Goal: Transaction & Acquisition: Book appointment/travel/reservation

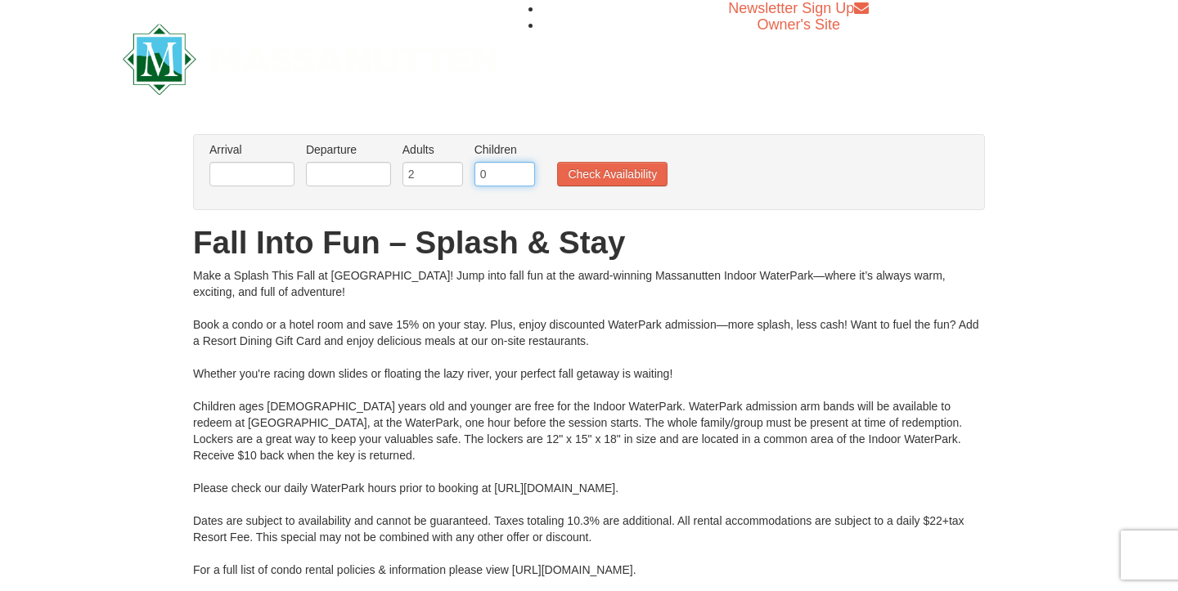
click at [498, 178] on input "0" at bounding box center [504, 174] width 61 height 25
click at [524, 170] on input "1" at bounding box center [504, 174] width 61 height 25
click at [524, 172] on input "2" at bounding box center [504, 174] width 61 height 25
type input "3"
click at [525, 170] on input "3" at bounding box center [504, 174] width 61 height 25
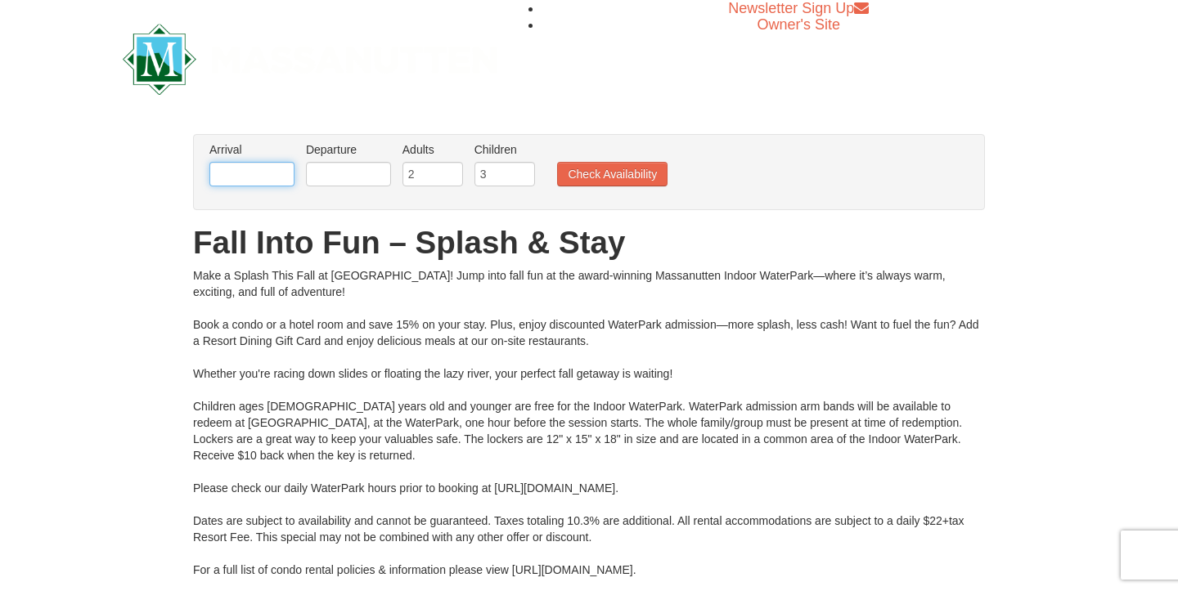
click at [270, 175] on input "text" at bounding box center [251, 174] width 85 height 25
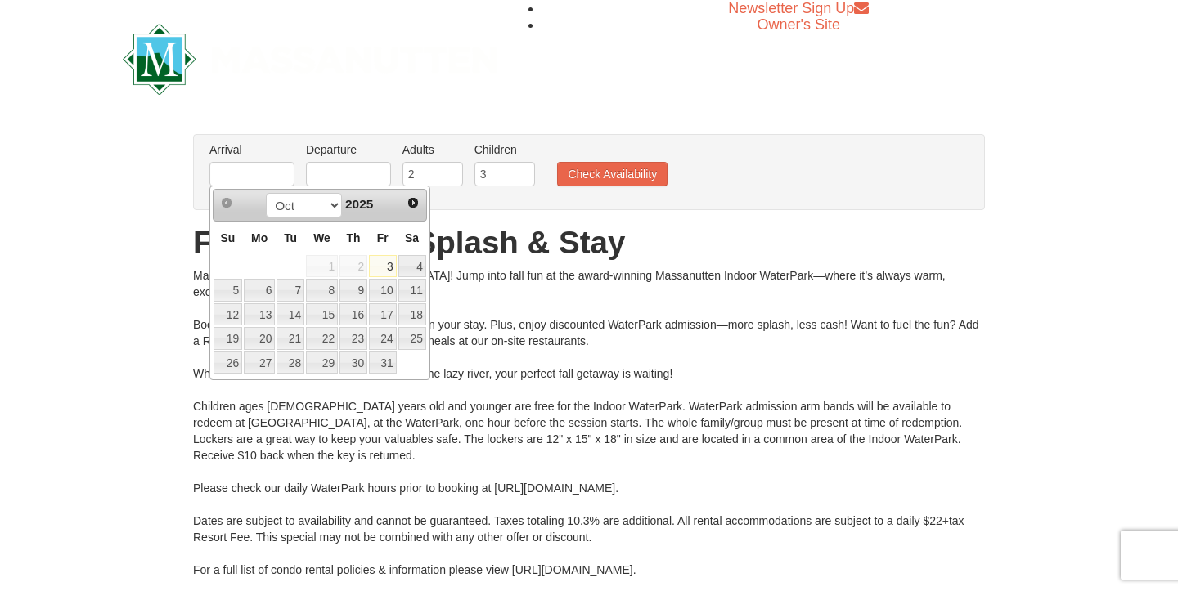
click at [414, 340] on link "25" at bounding box center [412, 338] width 28 height 23
type input "[DATE]"
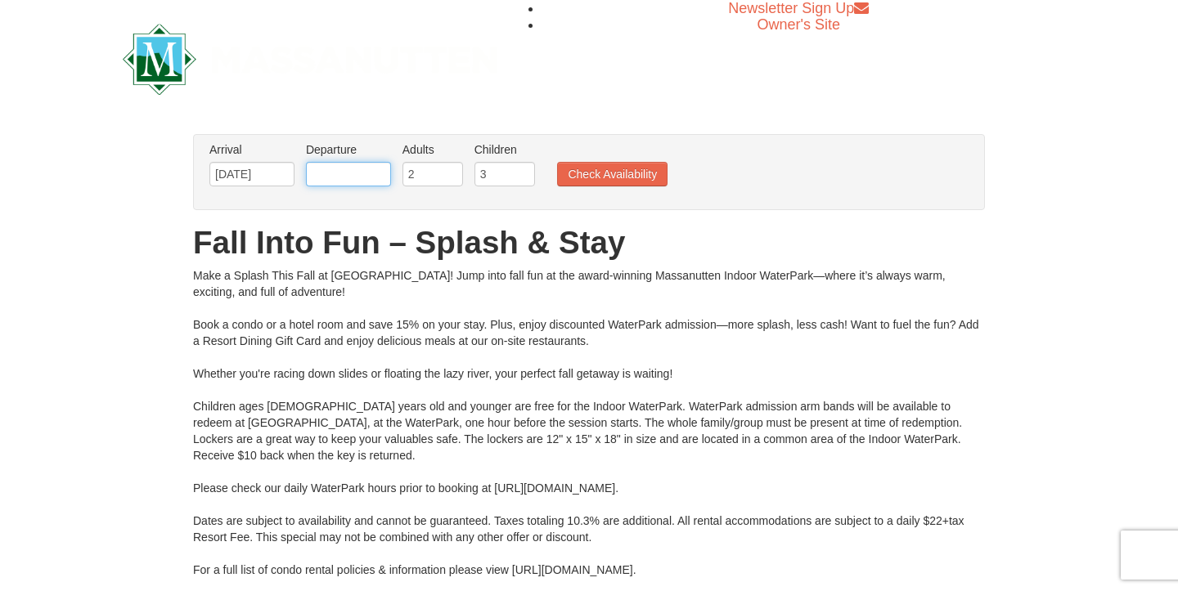
click at [350, 178] on input "text" at bounding box center [348, 174] width 85 height 25
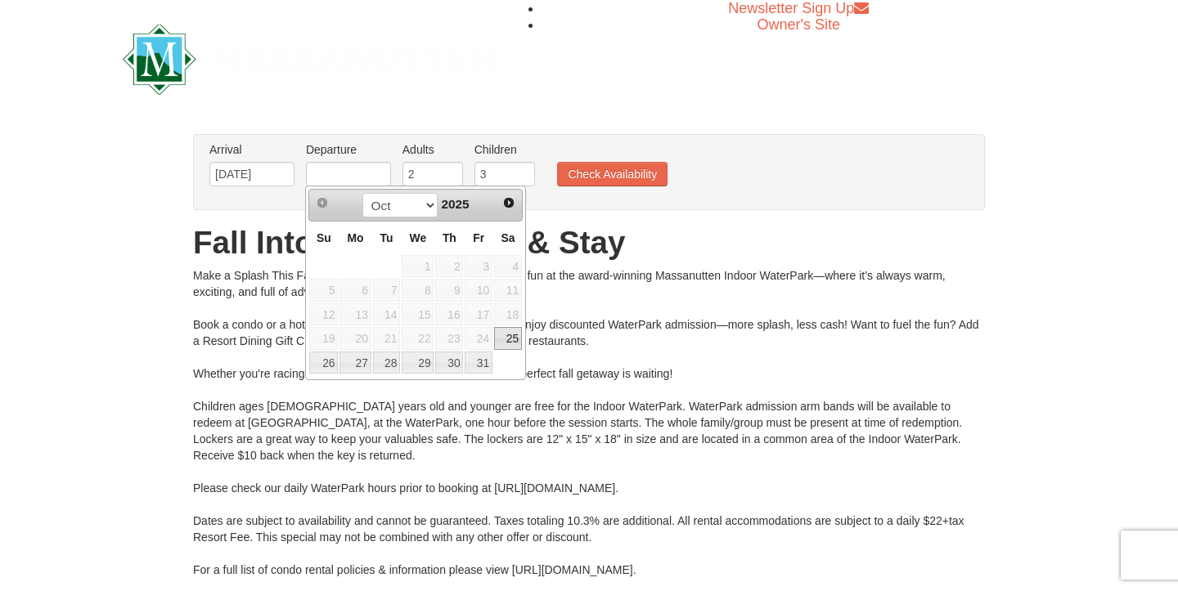
click at [327, 367] on link "26" at bounding box center [323, 363] width 29 height 23
type input "[DATE]"
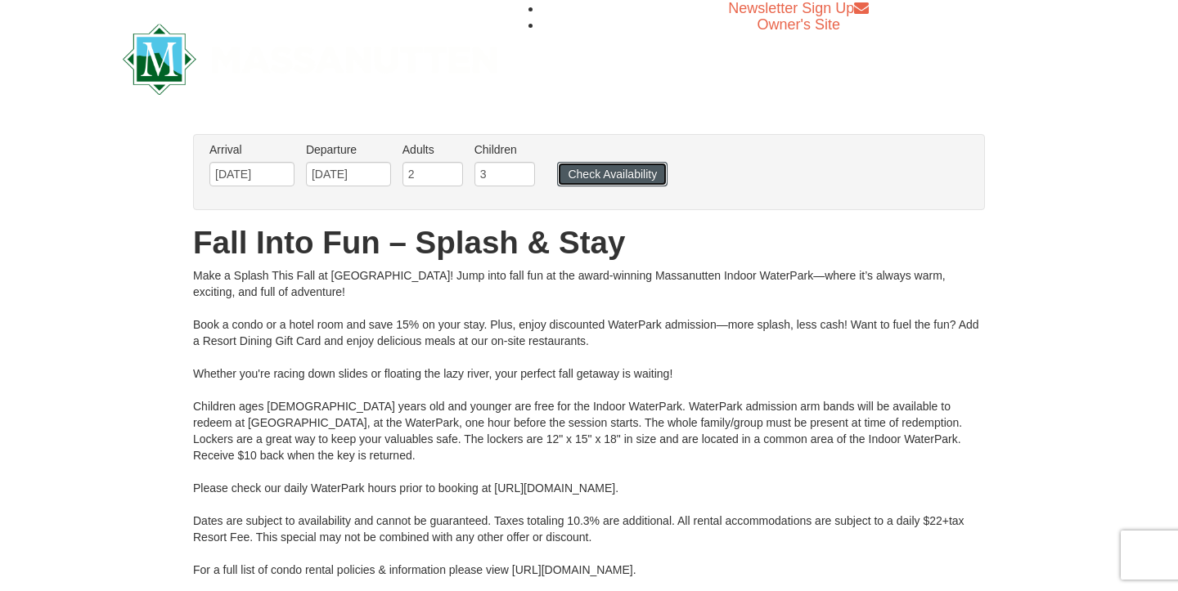
click at [638, 173] on button "Check Availability" at bounding box center [612, 174] width 110 height 25
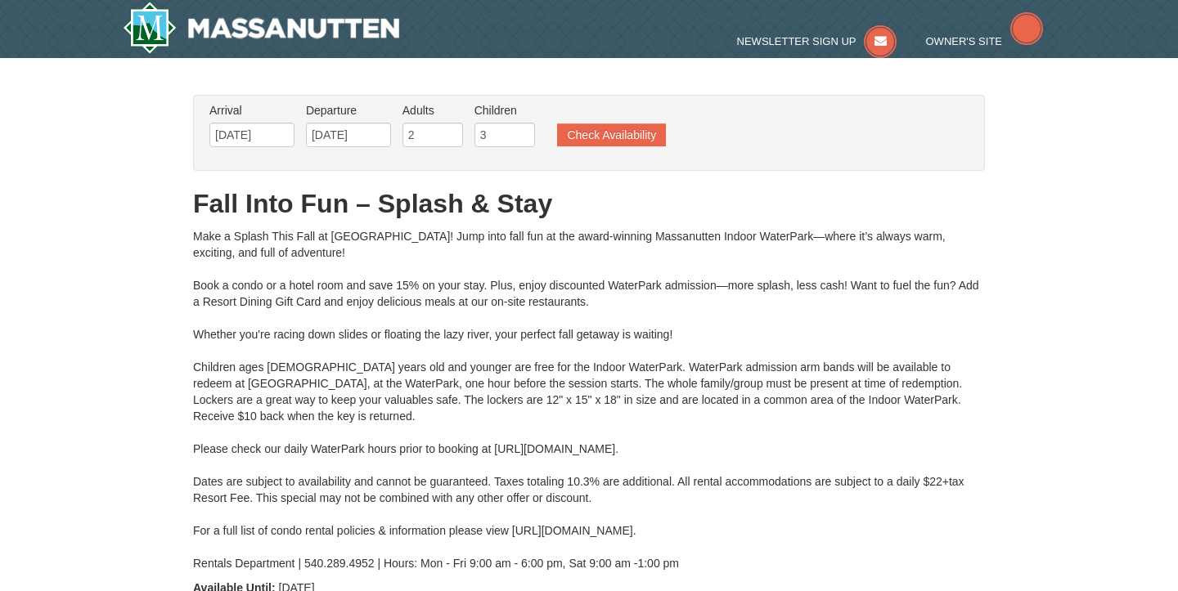
type input "[DATE]"
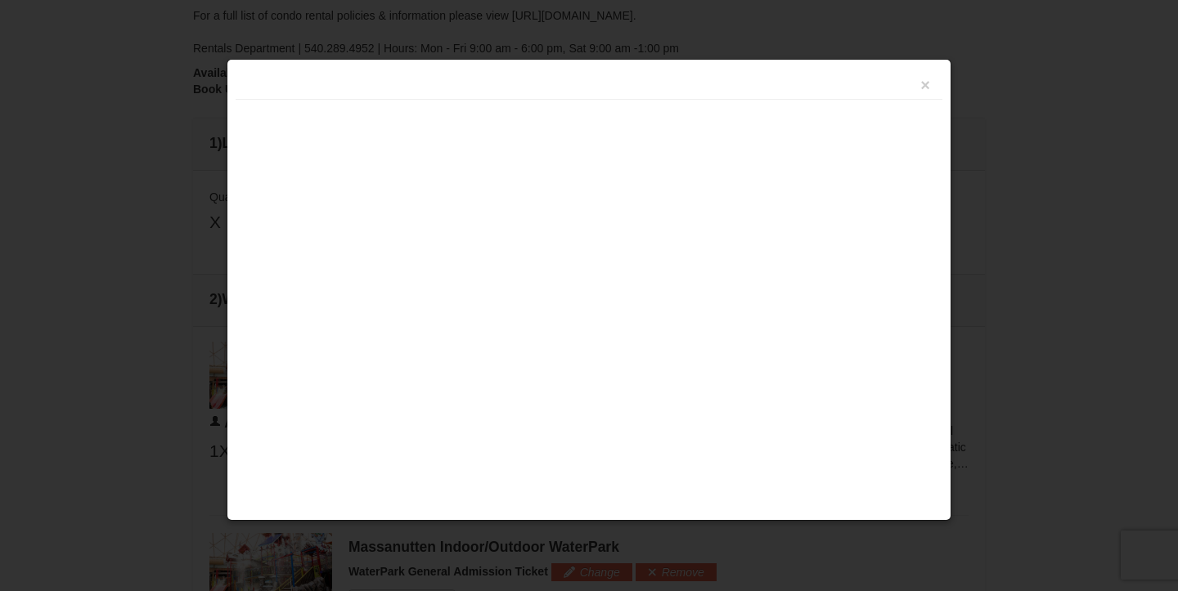
scroll to position [698, 0]
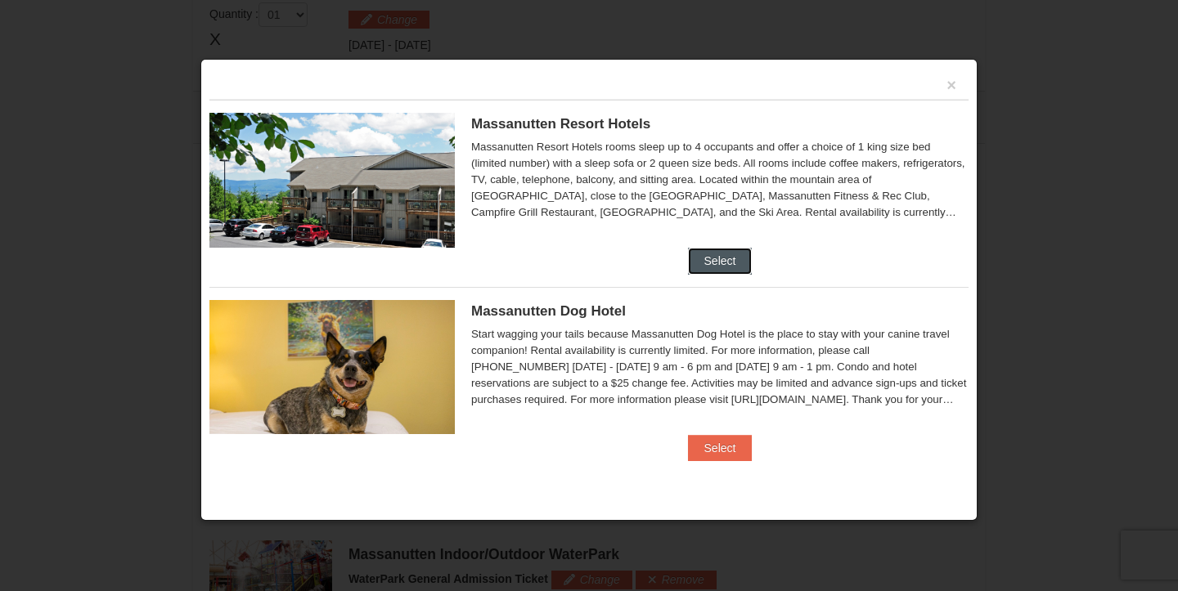
click at [723, 272] on button "Select" at bounding box center [720, 261] width 65 height 26
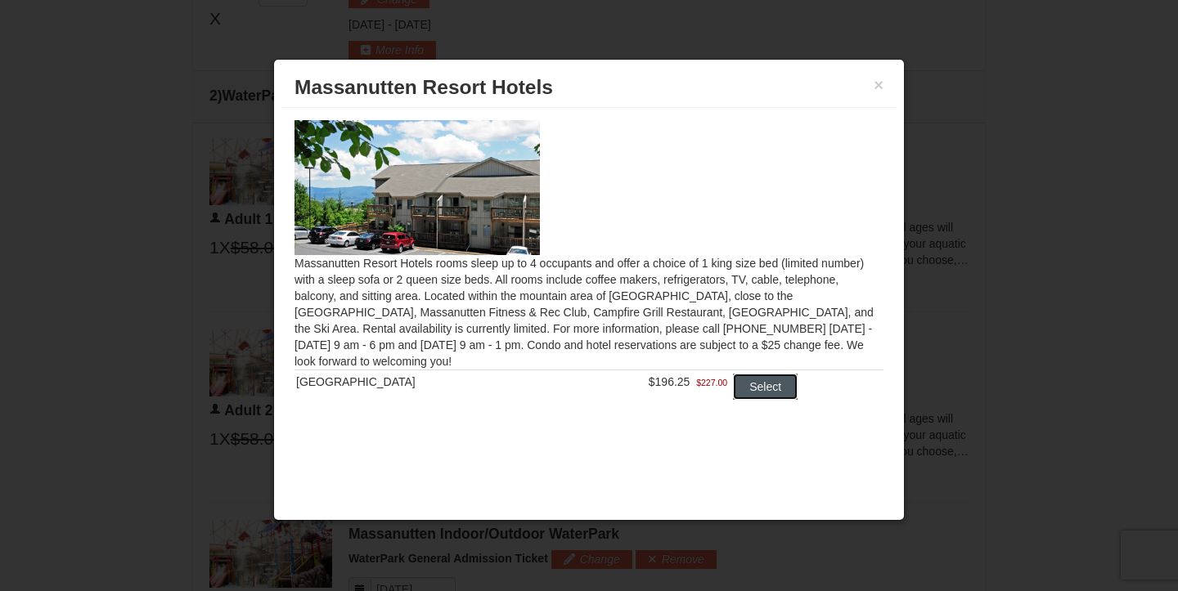
click at [761, 391] on button "Select" at bounding box center [765, 387] width 65 height 26
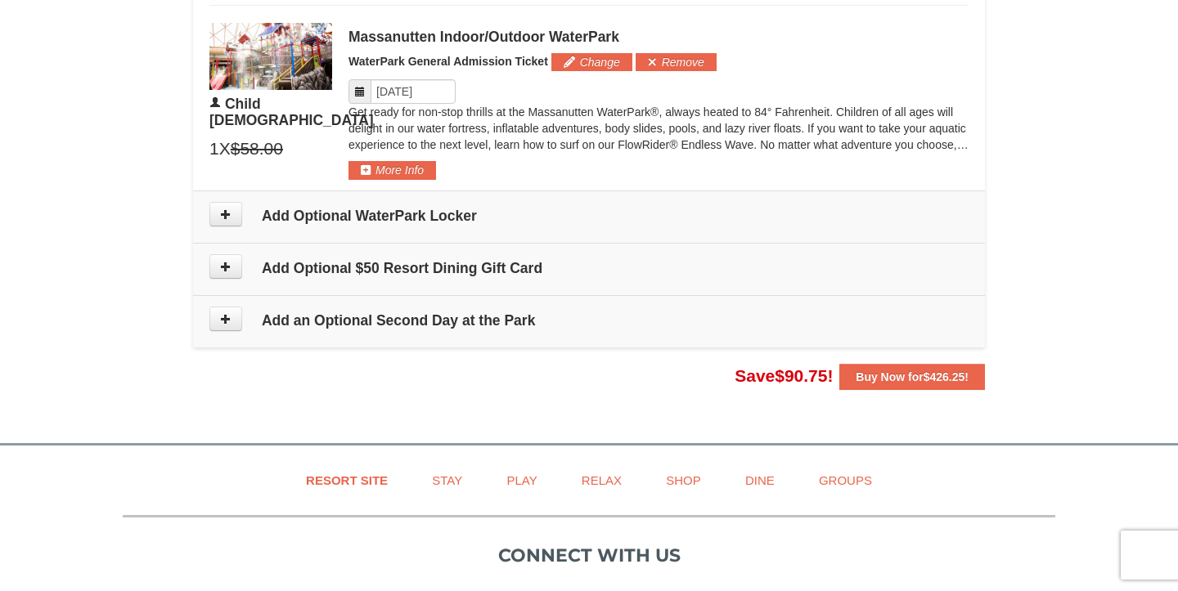
scroll to position [1648, 0]
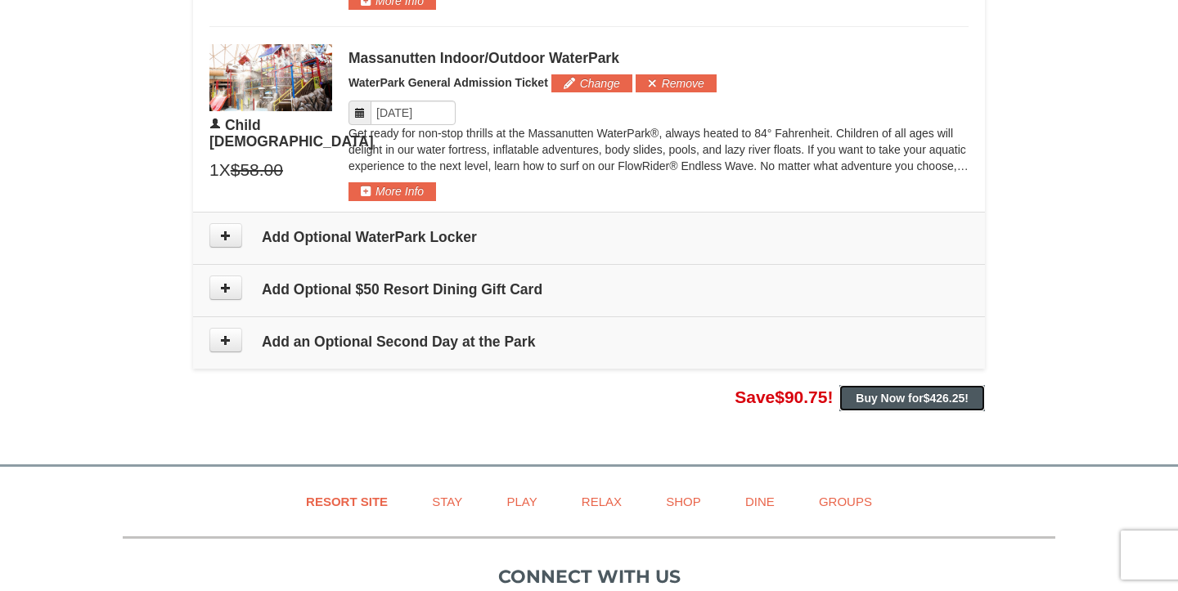
click at [897, 399] on button "Buy Now for $426.25 !" at bounding box center [912, 398] width 146 height 26
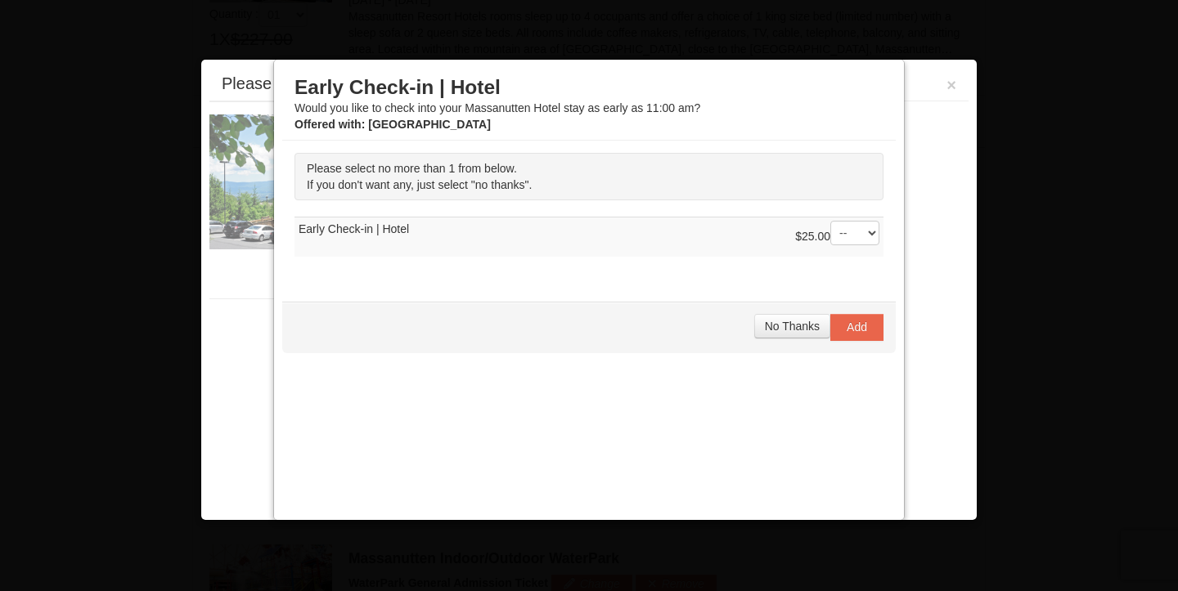
scroll to position [699, 0]
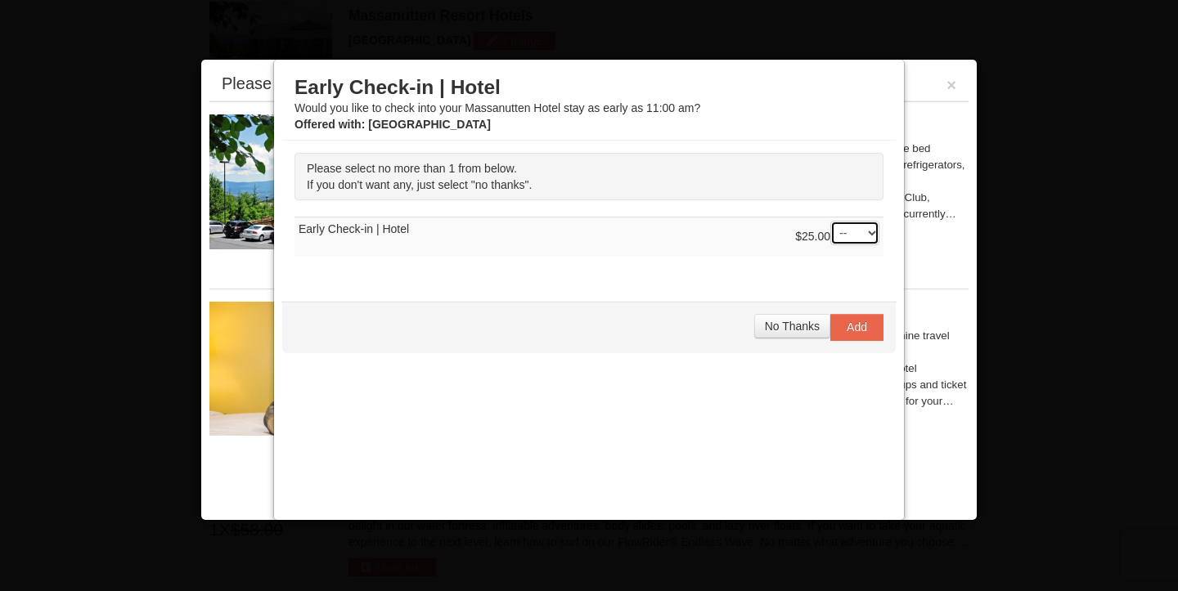
click at [850, 239] on select "-- 01" at bounding box center [854, 233] width 49 height 25
select select "1"
click at [830, 221] on select "-- 01" at bounding box center [854, 233] width 49 height 25
click at [864, 333] on button "Add" at bounding box center [856, 327] width 53 height 26
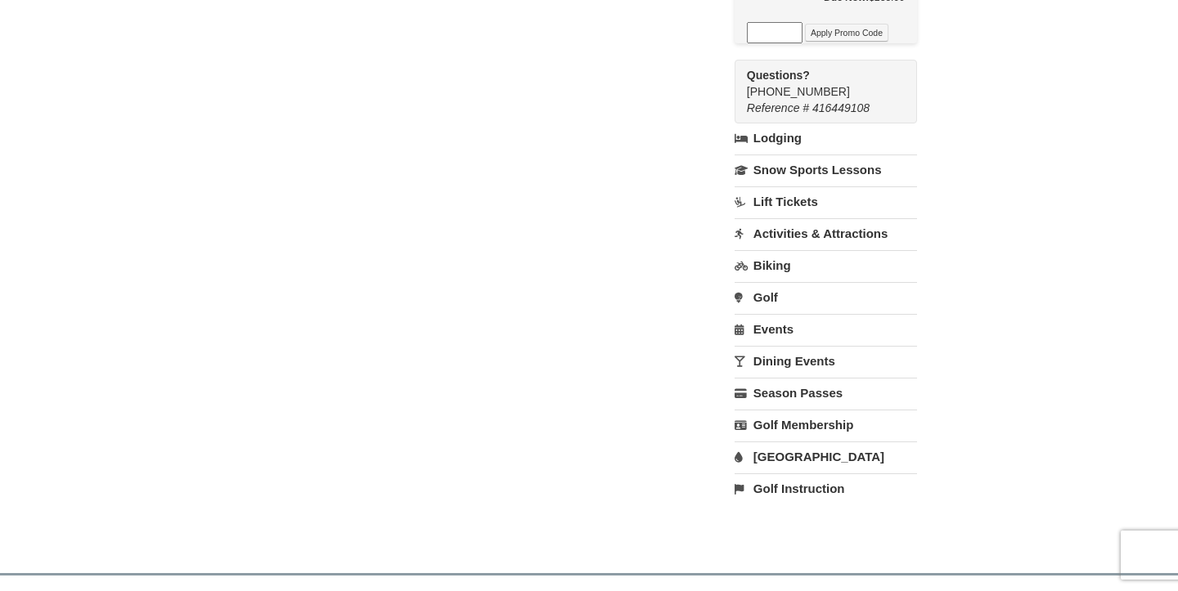
scroll to position [1240, 0]
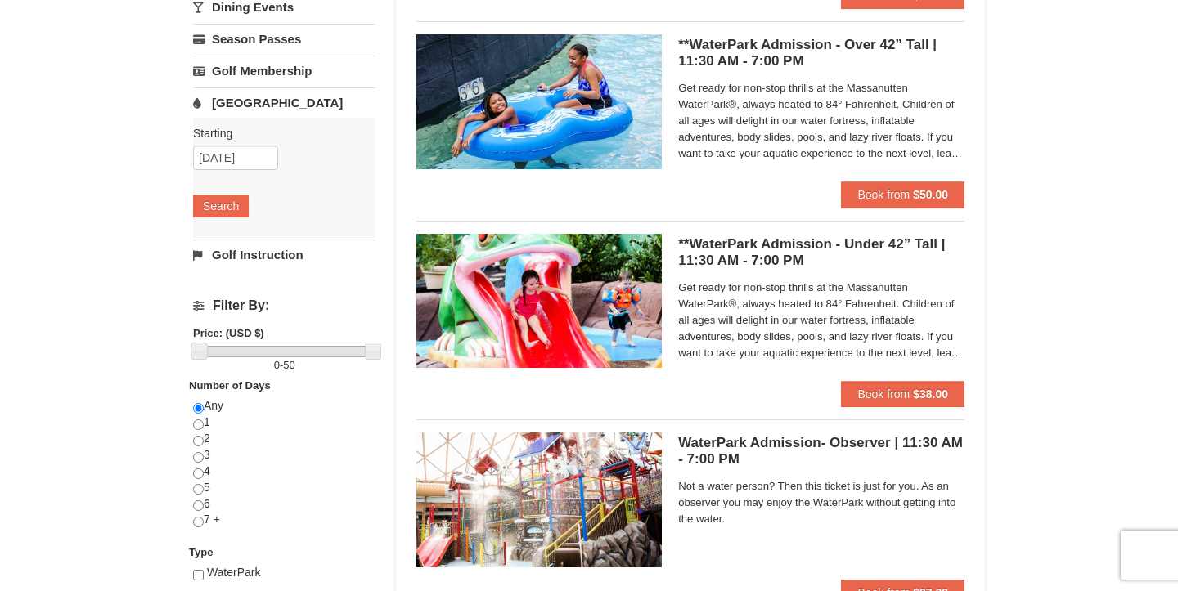
scroll to position [347, 0]
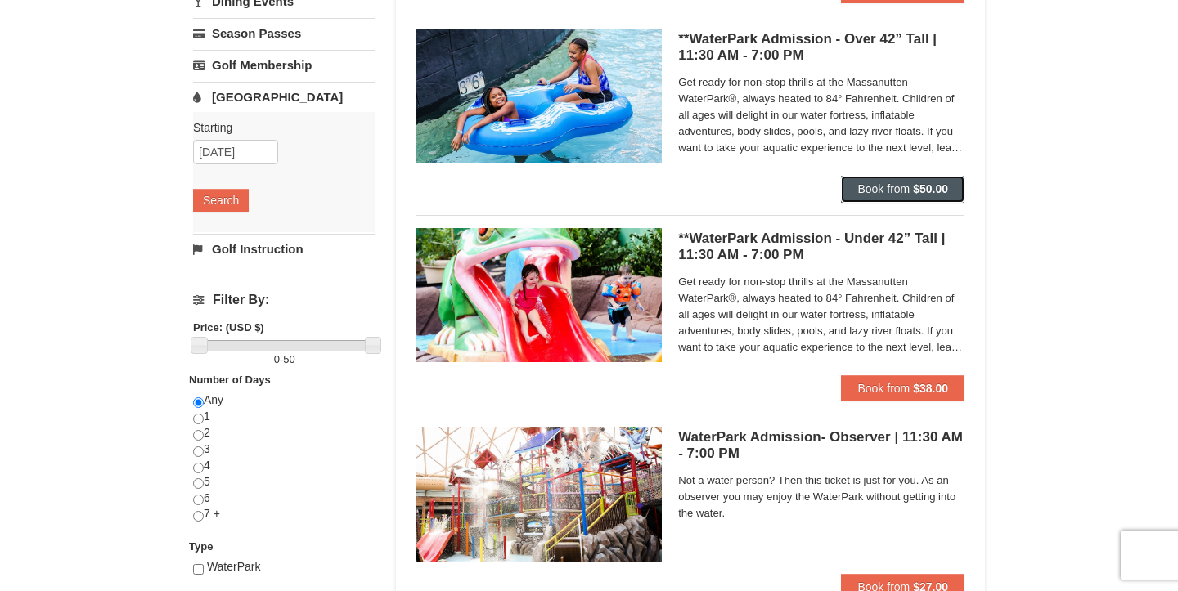
click at [926, 194] on strong "$50.00" at bounding box center [930, 188] width 35 height 13
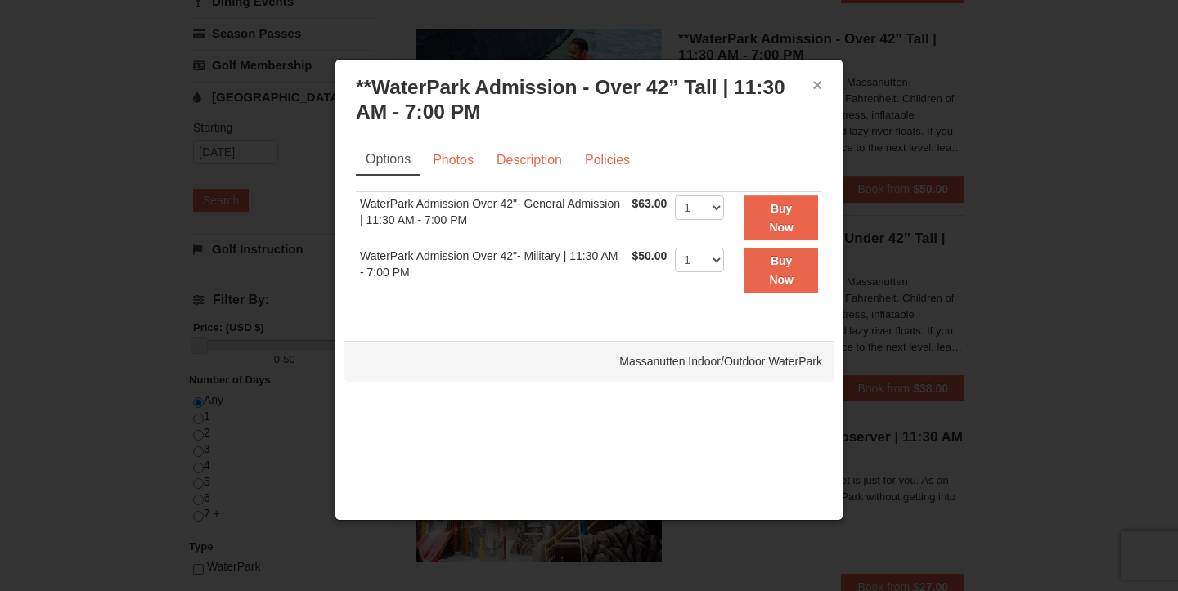
click at [817, 79] on button "×" at bounding box center [817, 85] width 10 height 16
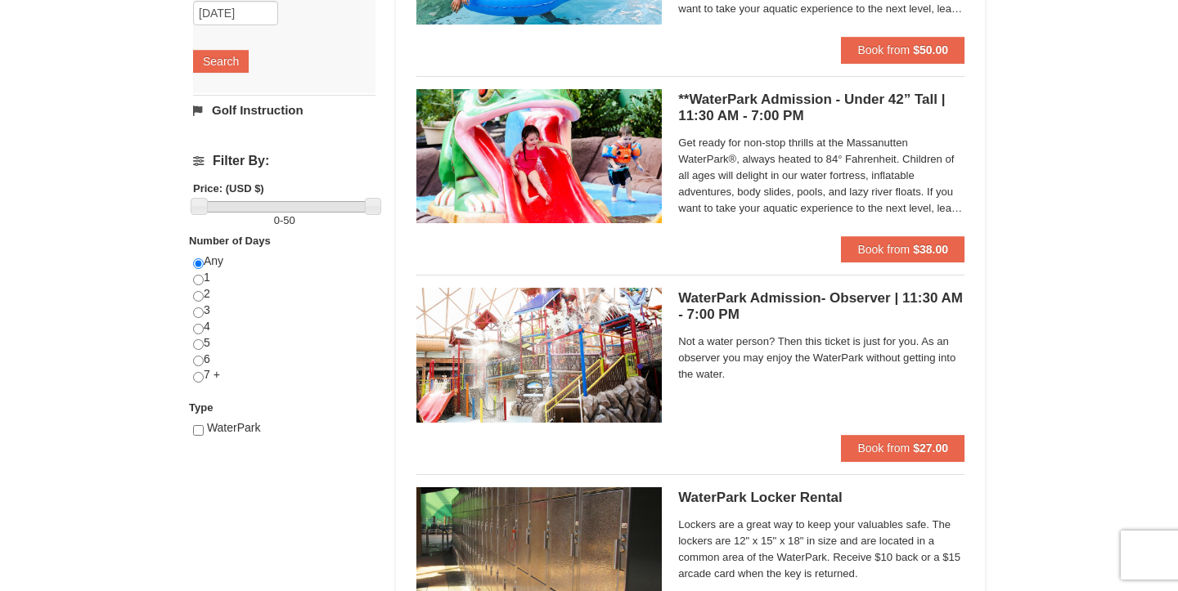
scroll to position [487, 0]
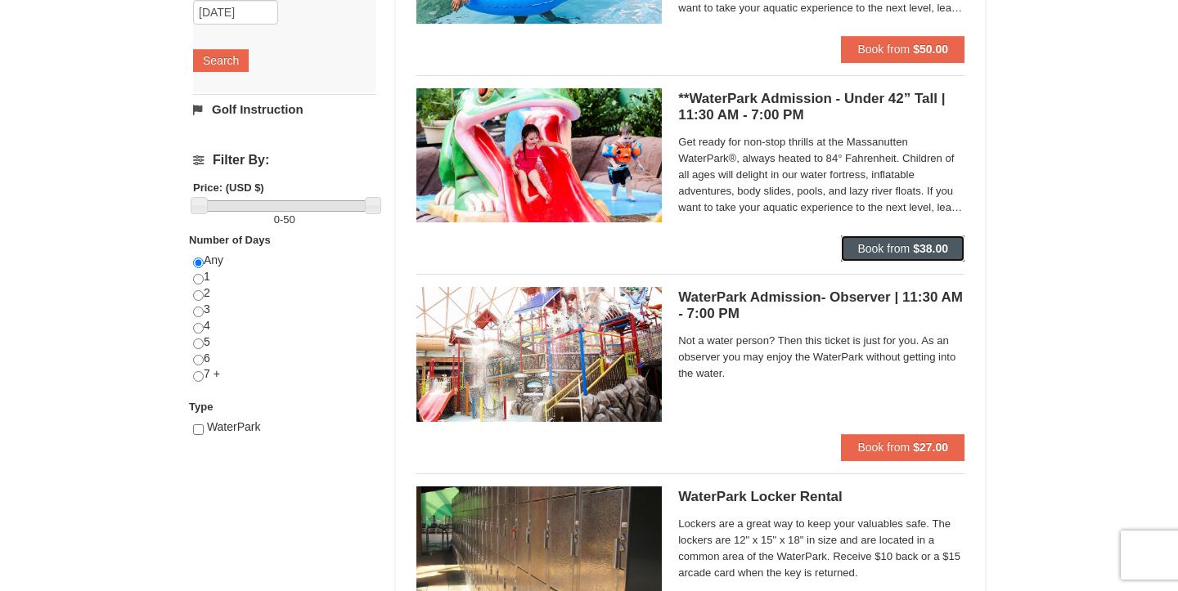
click at [932, 252] on strong "$38.00" at bounding box center [930, 248] width 35 height 13
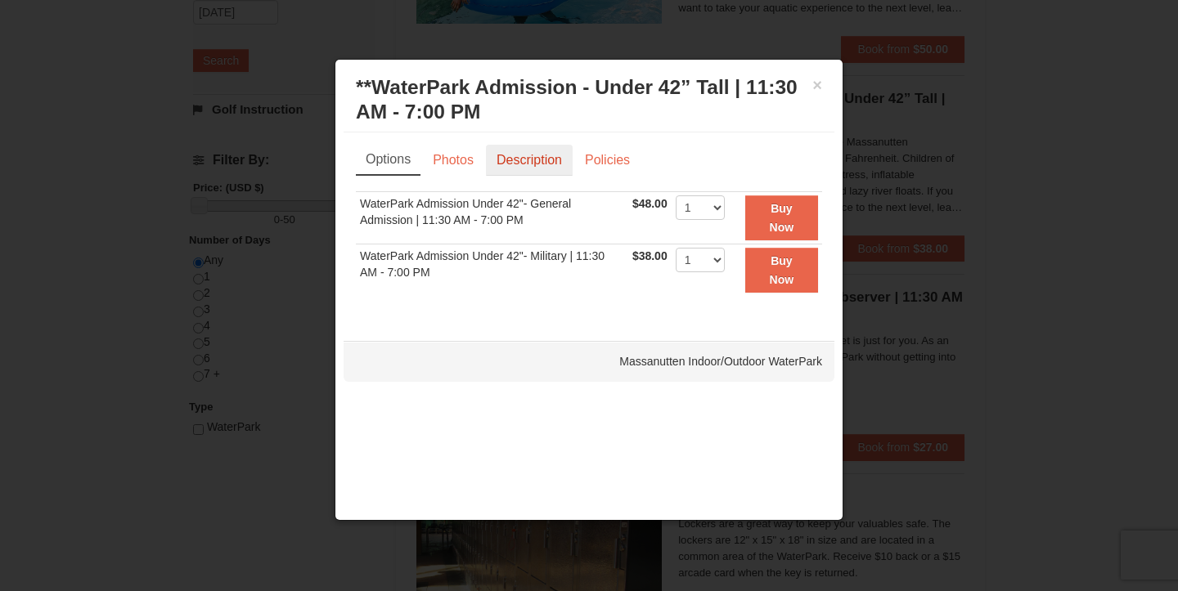
click at [533, 162] on link "Description" at bounding box center [529, 160] width 87 height 31
